Goal: Answer question/provide support

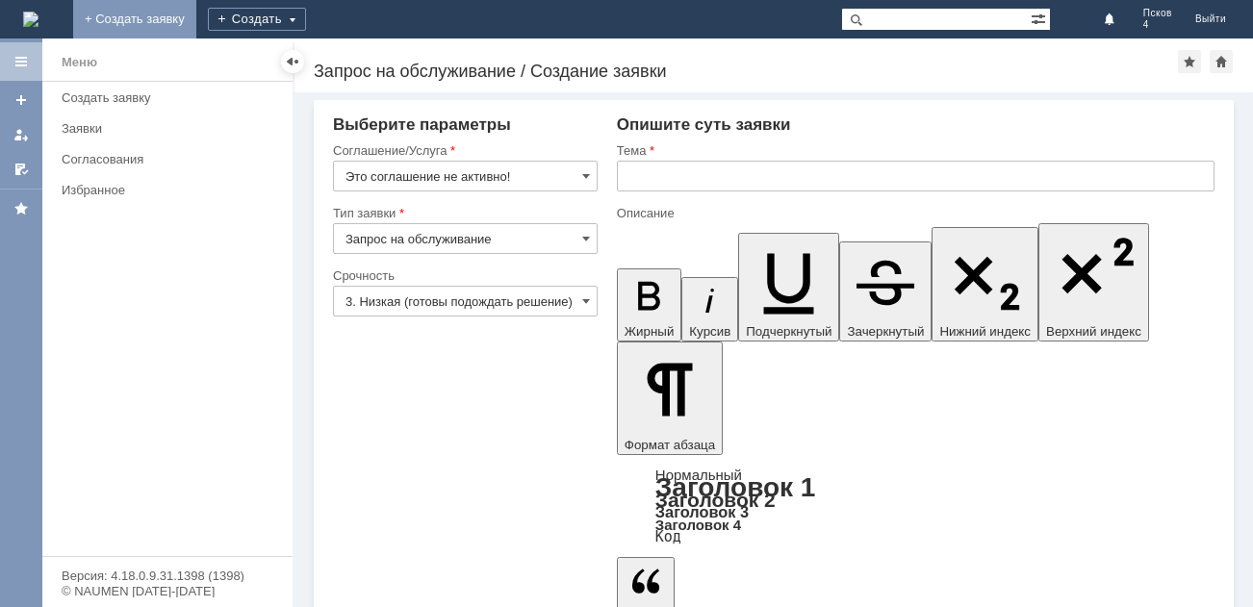
click at [196, 18] on link "+ Создать заявку" at bounding box center [134, 19] width 123 height 38
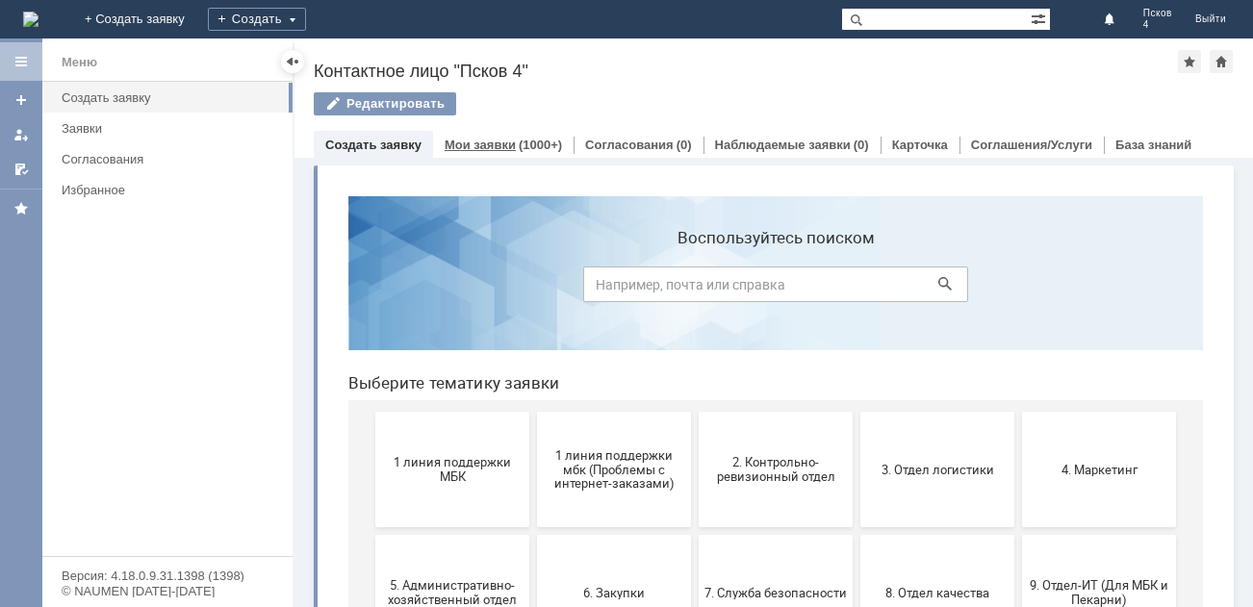
click at [460, 141] on link "Мои заявки" at bounding box center [480, 145] width 71 height 14
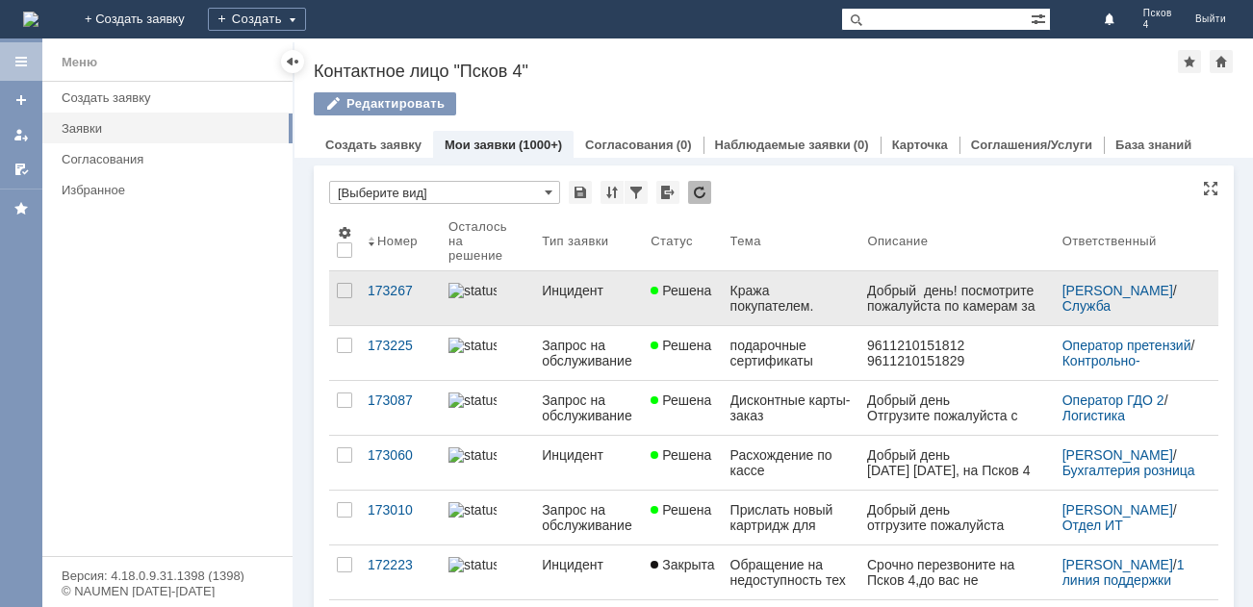
click at [736, 289] on div "Кража покупателем." at bounding box center [791, 298] width 122 height 31
click at [736, 289] on div "Назад | Контактное лицо "Псков 4" Контактное лицо "Псков 4" Редактировать emplo…" at bounding box center [773, 322] width 958 height 569
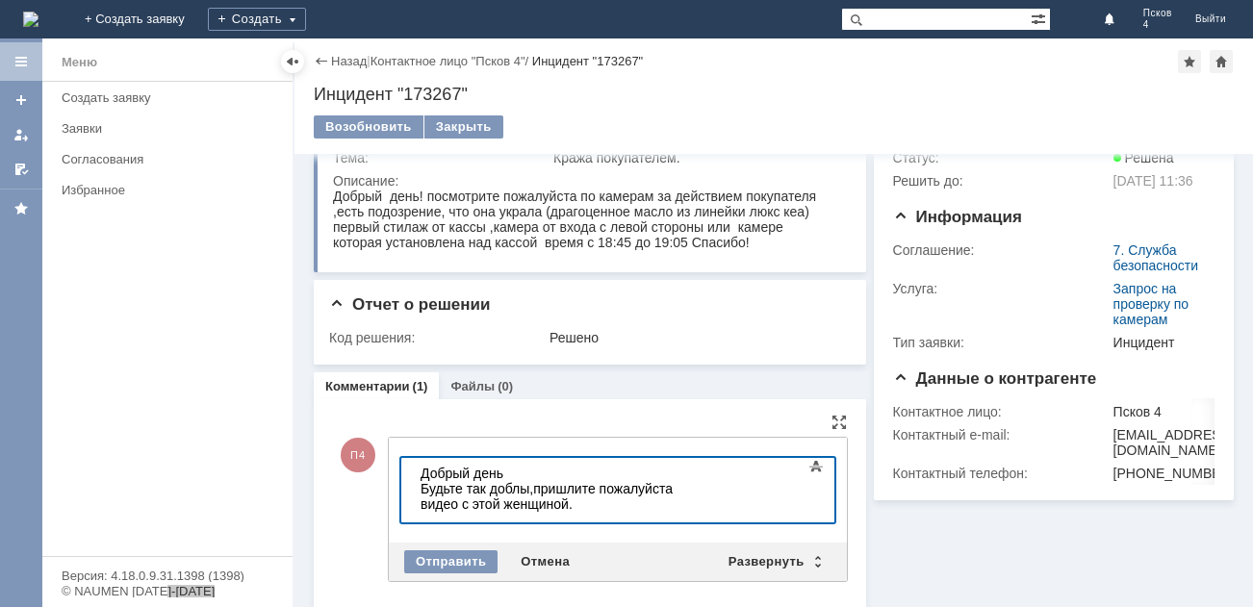
click at [518, 493] on div "Будьте так доблы,пришлите пожалуйста видео с этой женщиной." at bounding box center [557, 496] width 273 height 31
click at [497, 507] on div "Будьте так добры,пришлите пожалуйста видео с этой женщиной." at bounding box center [557, 496] width 273 height 31
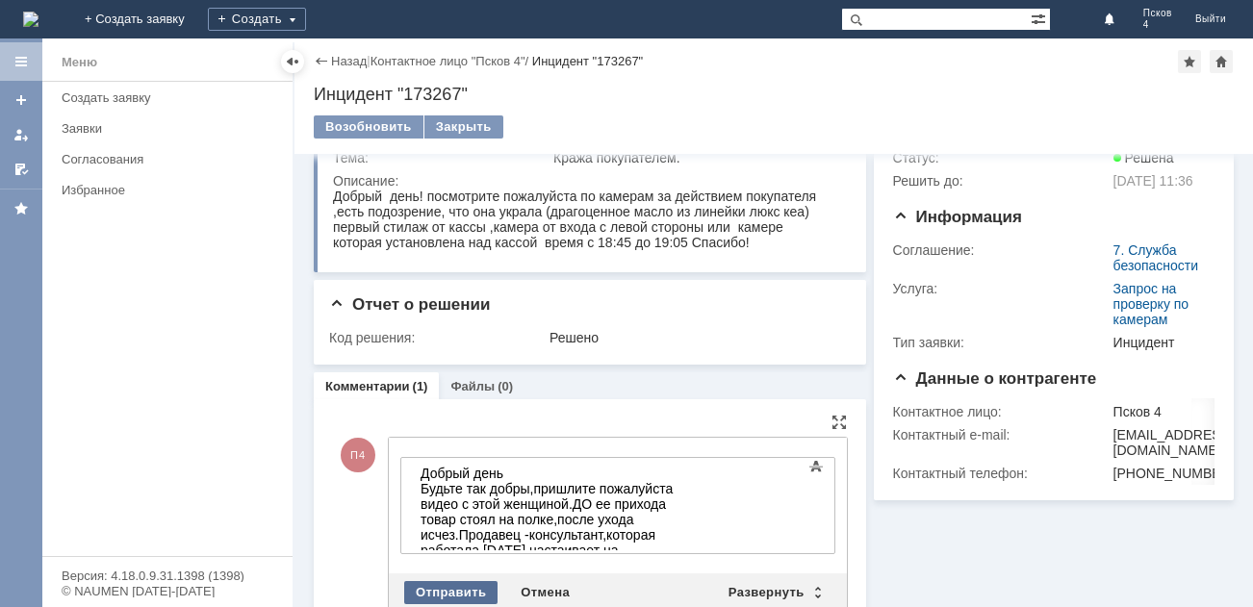
click at [470, 589] on div "Отправить" at bounding box center [450, 592] width 93 height 23
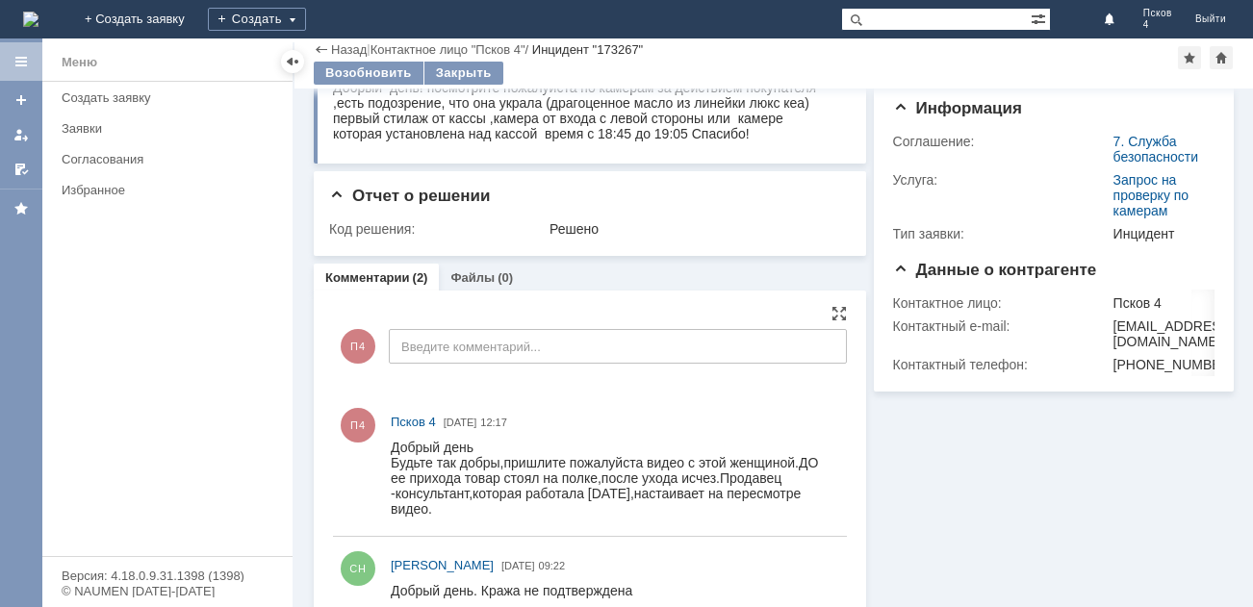
scroll to position [140, 0]
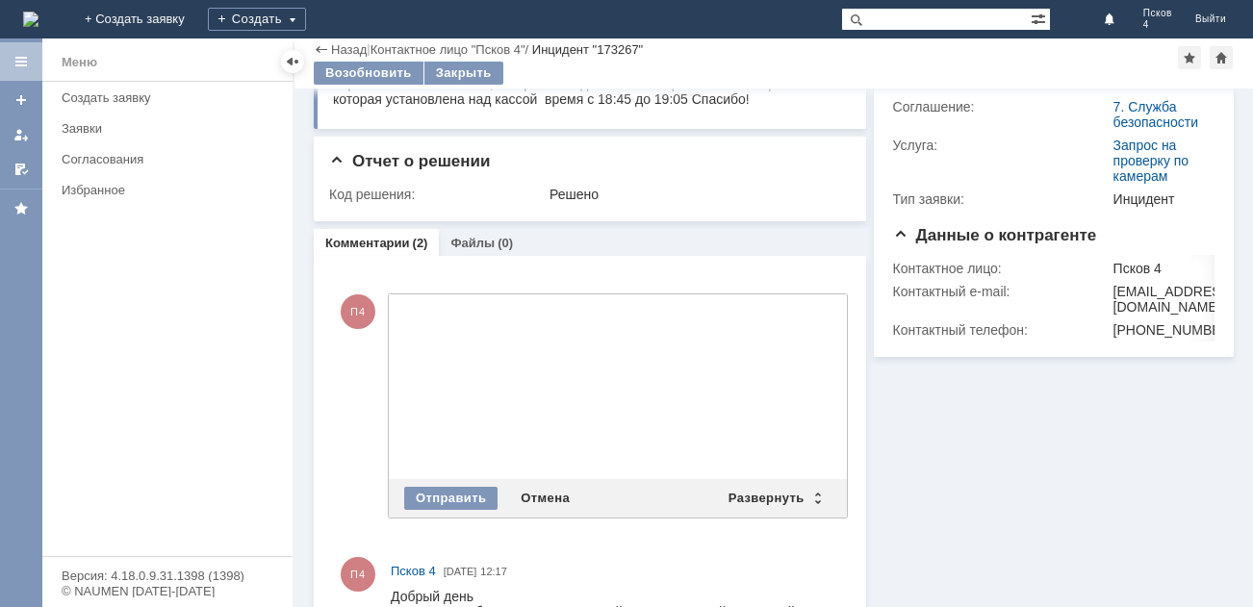
drag, startPoint x: 399, startPoint y: 317, endPoint x: 409, endPoint y: 315, distance: 9.8
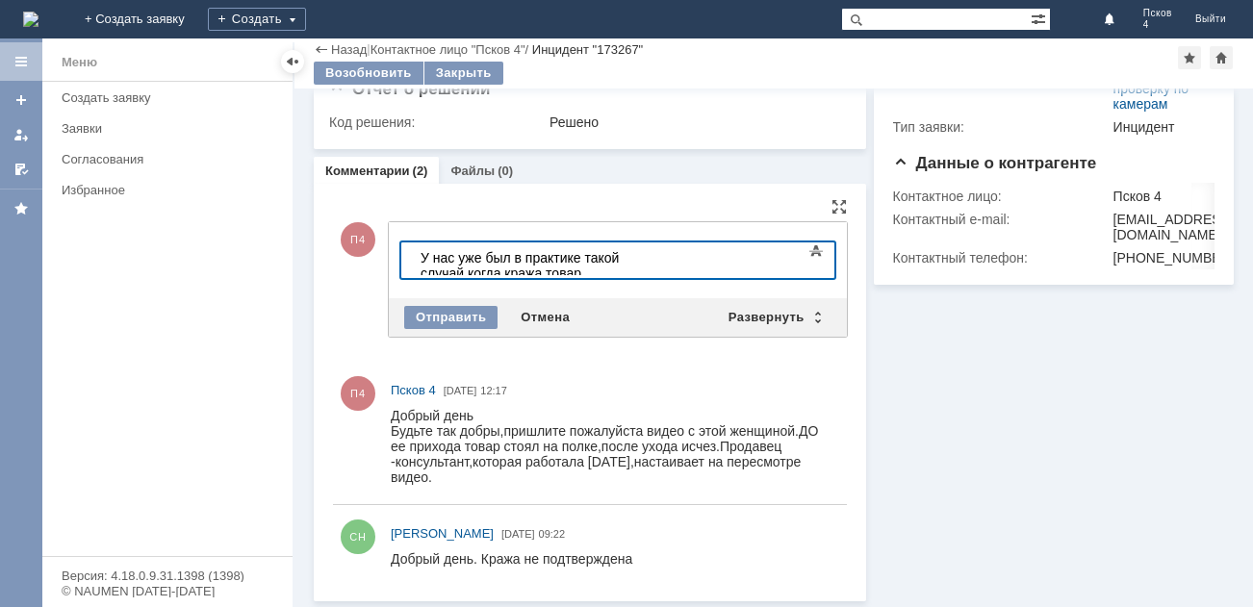
scroll to position [221, 0]
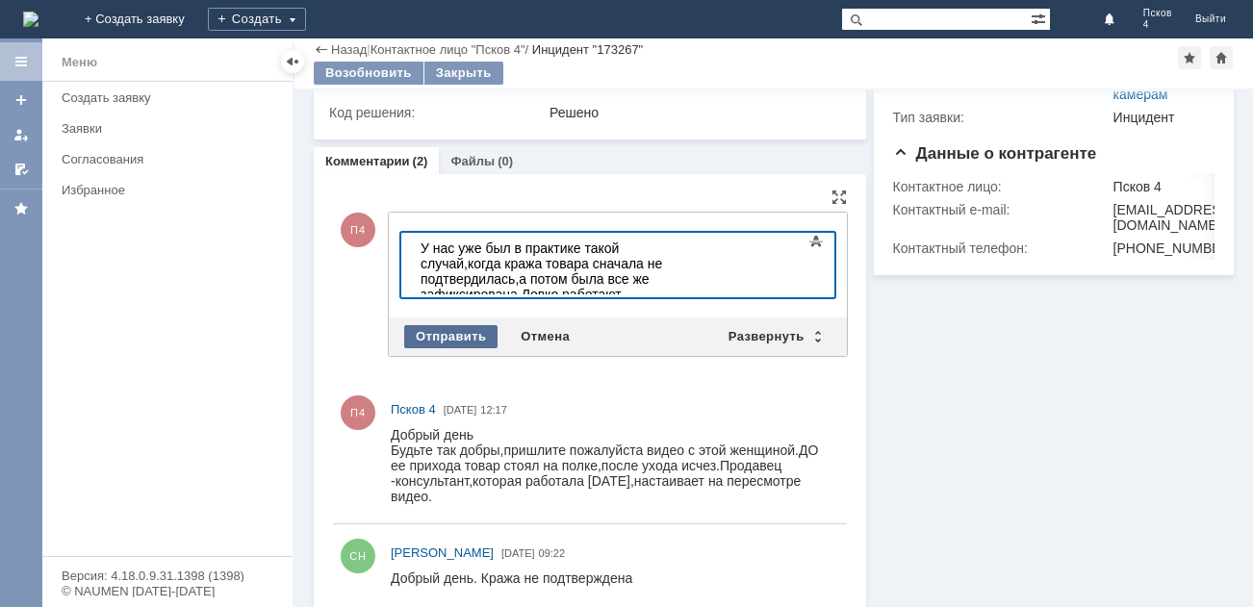
click at [446, 337] on div "Отправить" at bounding box center [450, 336] width 93 height 23
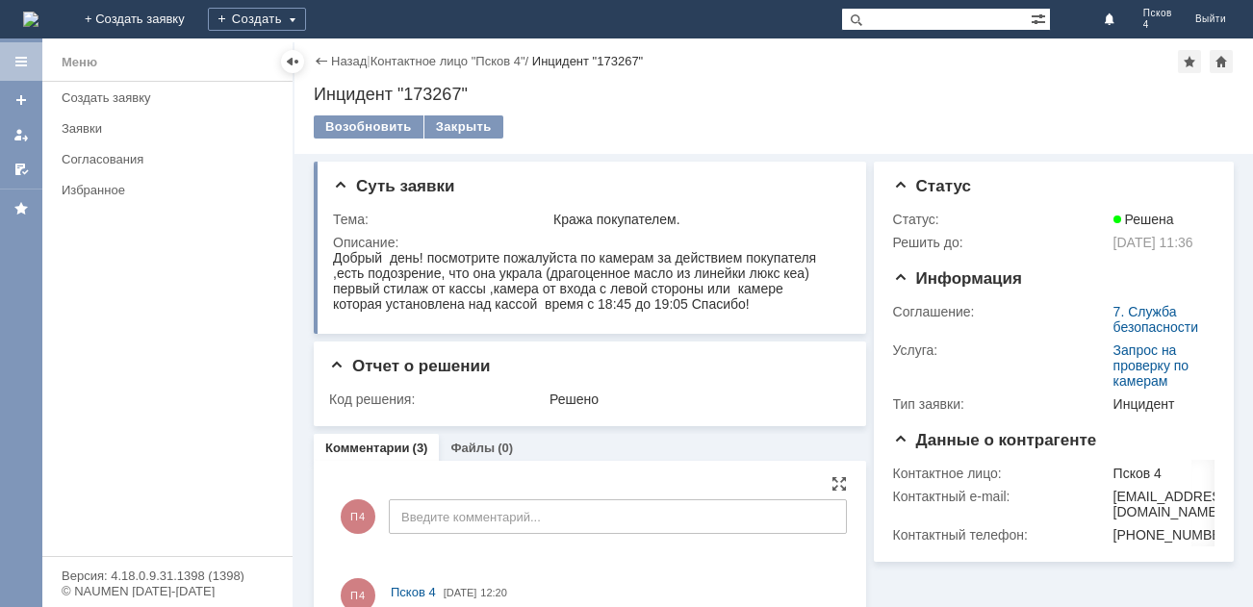
scroll to position [0, 0]
click at [265, 431] on div "Меню Создать заявку Заявки Согласования Избранное" at bounding box center [167, 319] width 250 height 474
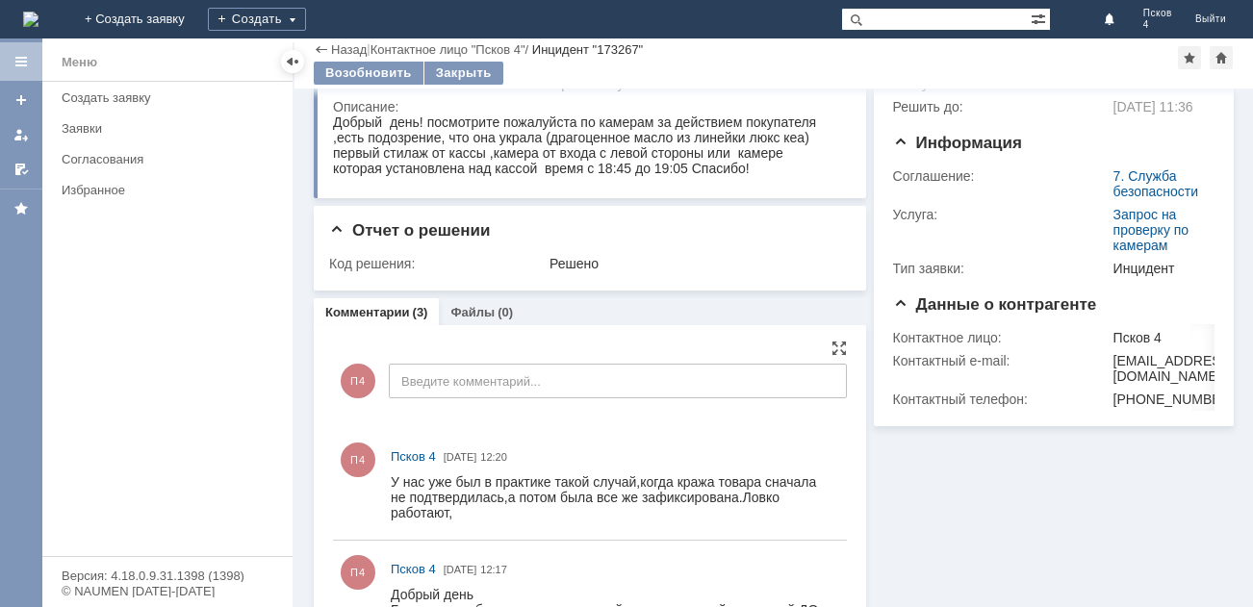
scroll to position [96, 0]
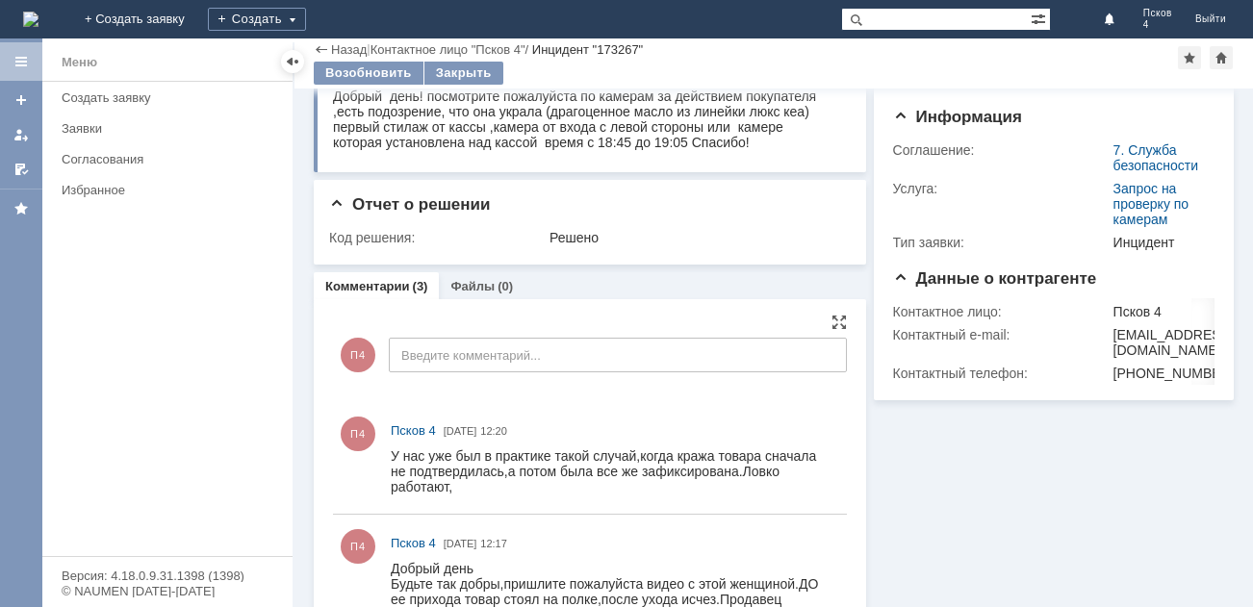
click at [215, 386] on div "Меню Создать заявку Заявки Согласования Избранное" at bounding box center [167, 319] width 250 height 474
click at [255, 187] on div "Избранное" at bounding box center [161, 190] width 198 height 14
click at [286, 562] on div "Версия: 4.18.0.9.31.1398 (1398) © NAUMEN [DATE]-[DATE]" at bounding box center [167, 581] width 250 height 51
click at [1052, 522] on div "Информация Статус Статус: Решена Решить до: [DATE] 11:36 Информация Соглашение:…" at bounding box center [1050, 373] width 368 height 762
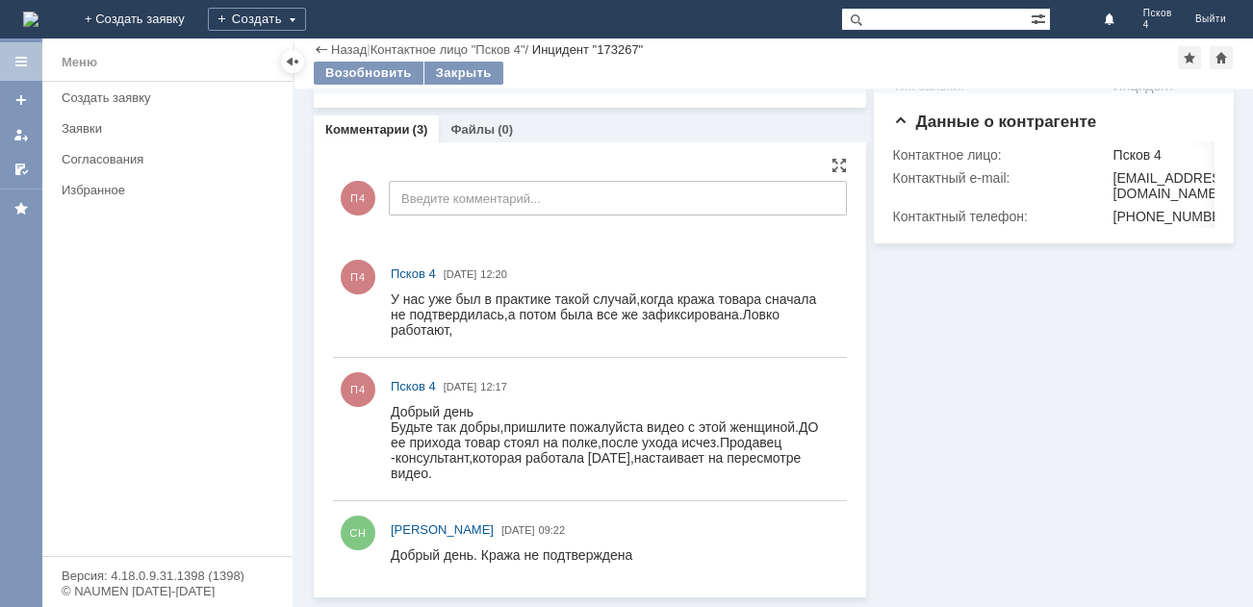
scroll to position [252, 0]
